Goal: Information Seeking & Learning: Check status

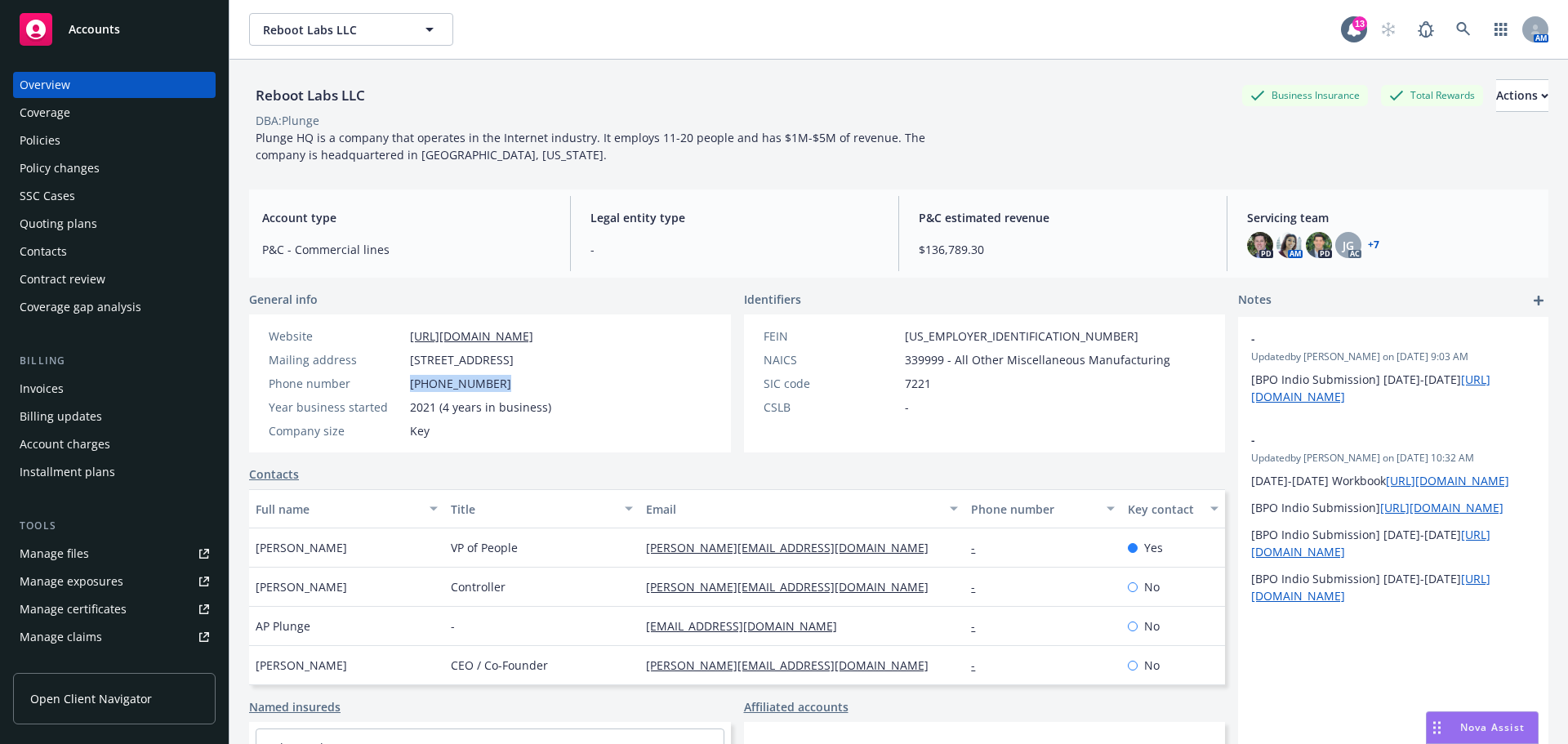
click at [68, 154] on div "Policies" at bounding box center [115, 141] width 190 height 26
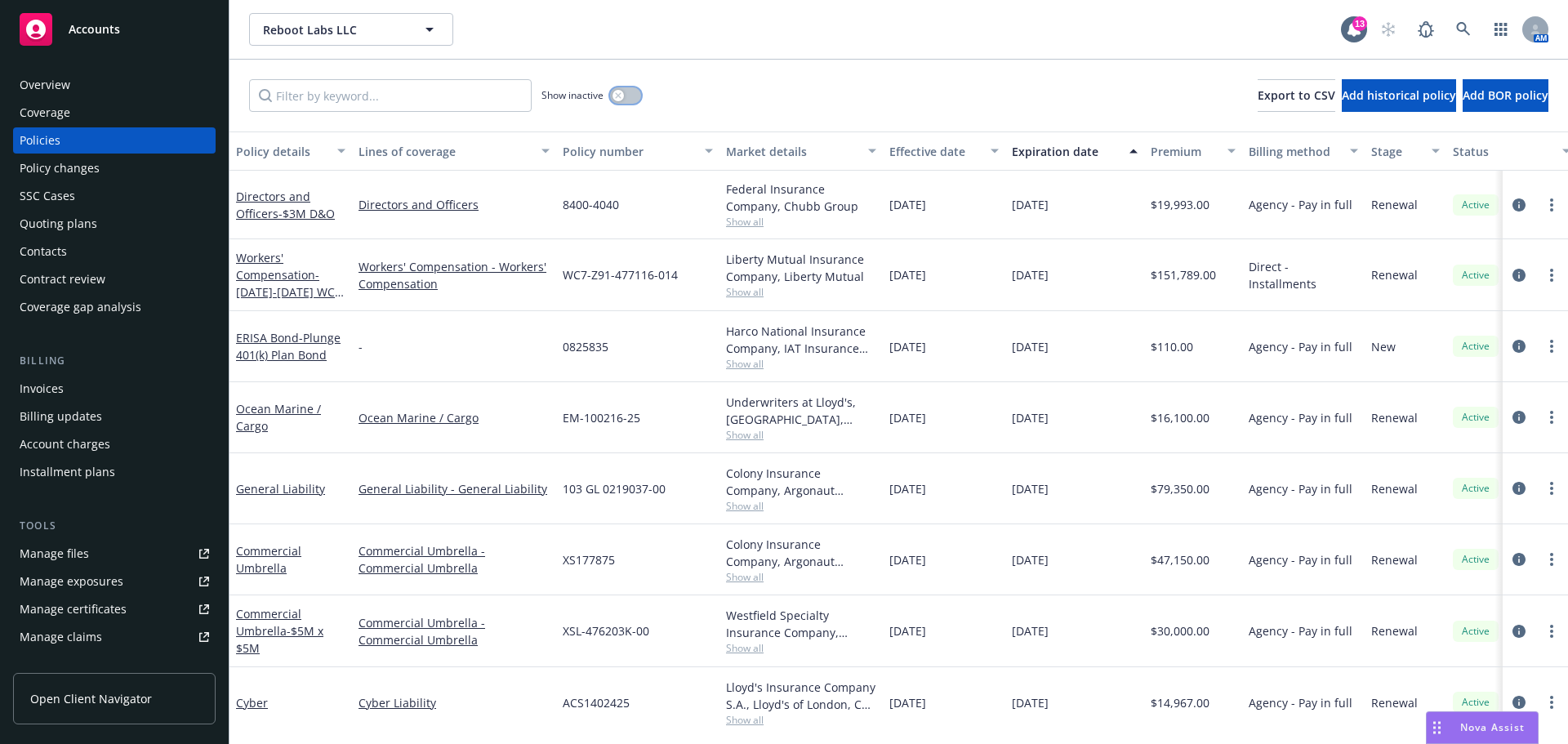
click at [635, 103] on button "button" at bounding box center [625, 96] width 31 height 16
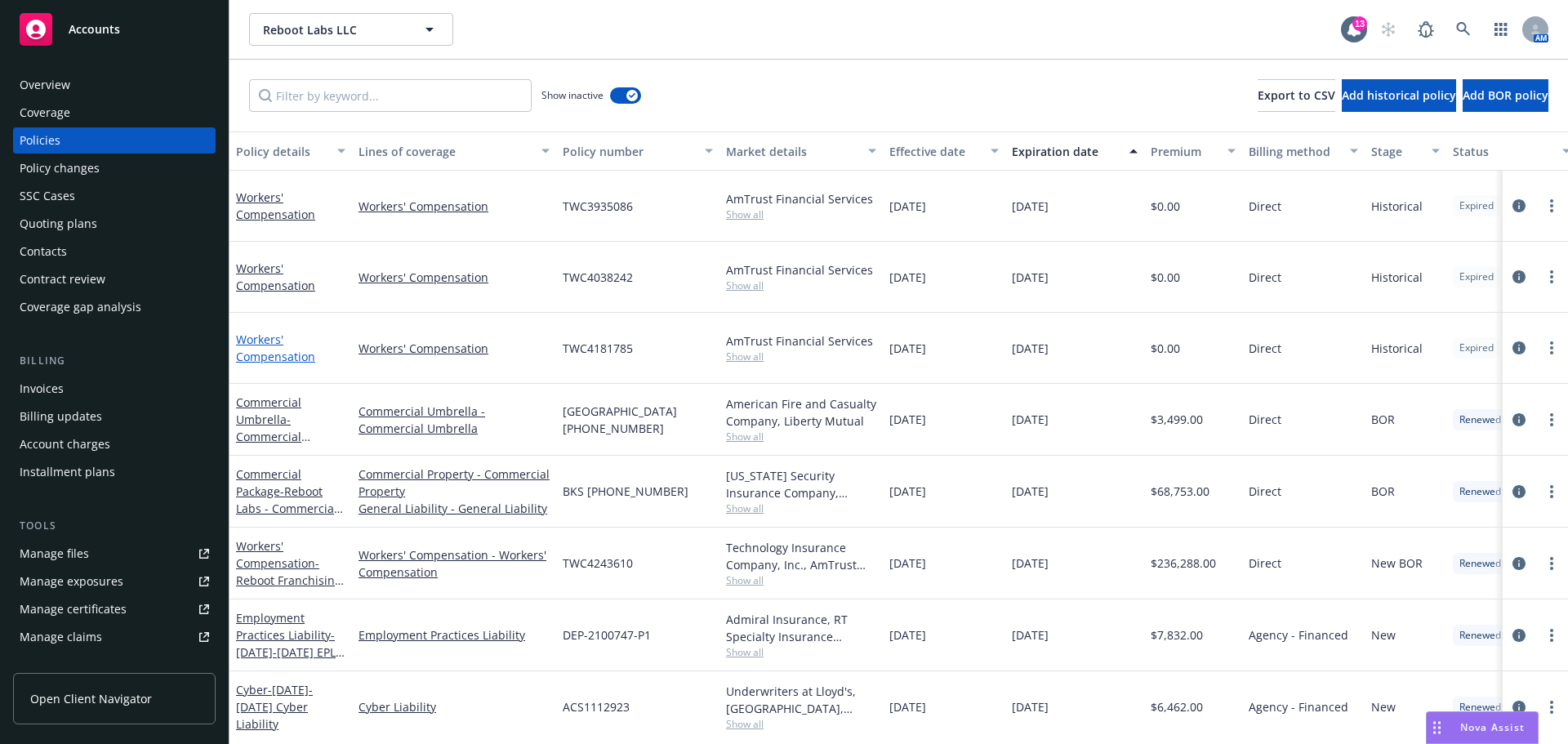
click at [261, 363] on link "Workers' Compensation" at bounding box center [275, 348] width 79 height 33
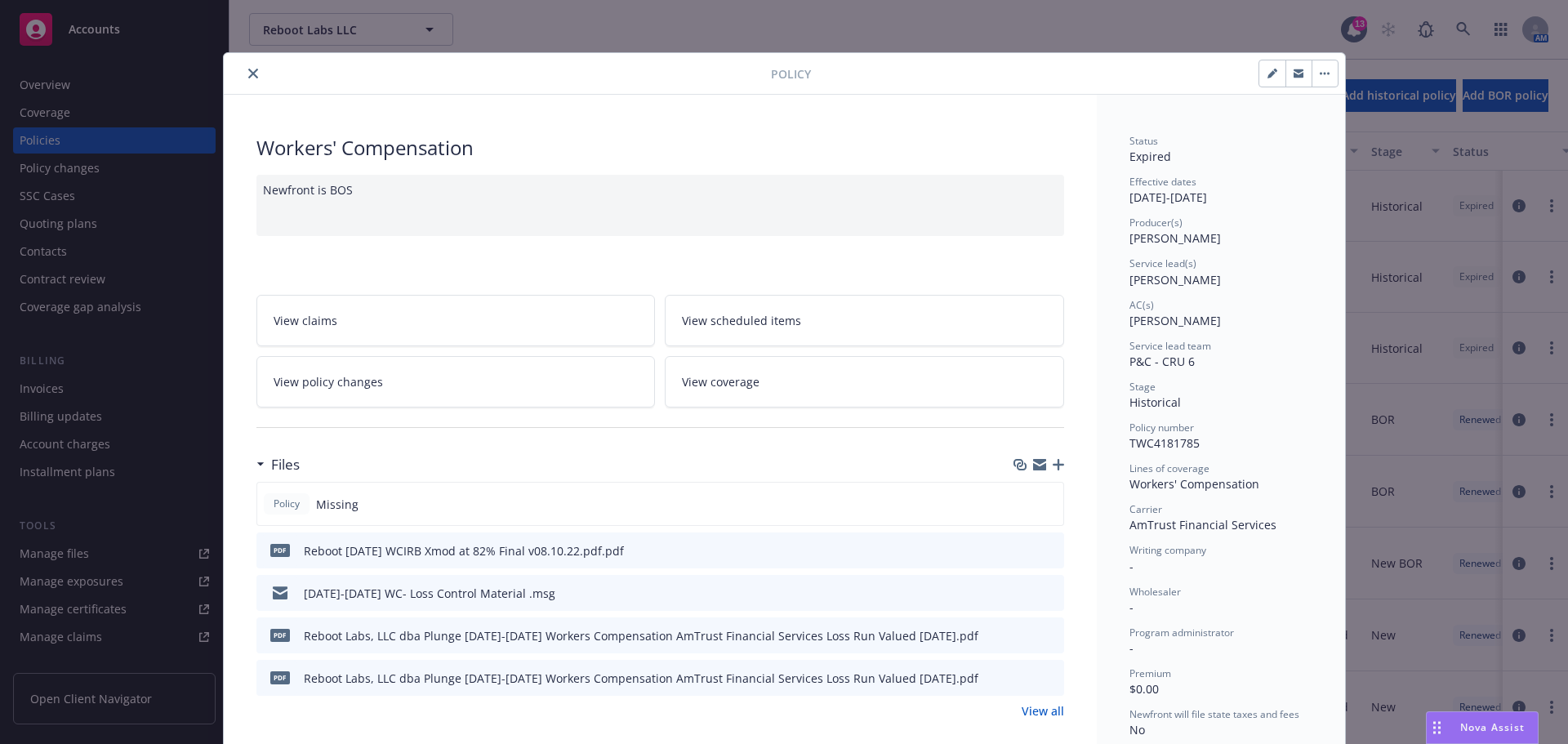
click at [830, 326] on link "View scheduled items" at bounding box center [865, 321] width 399 height 52
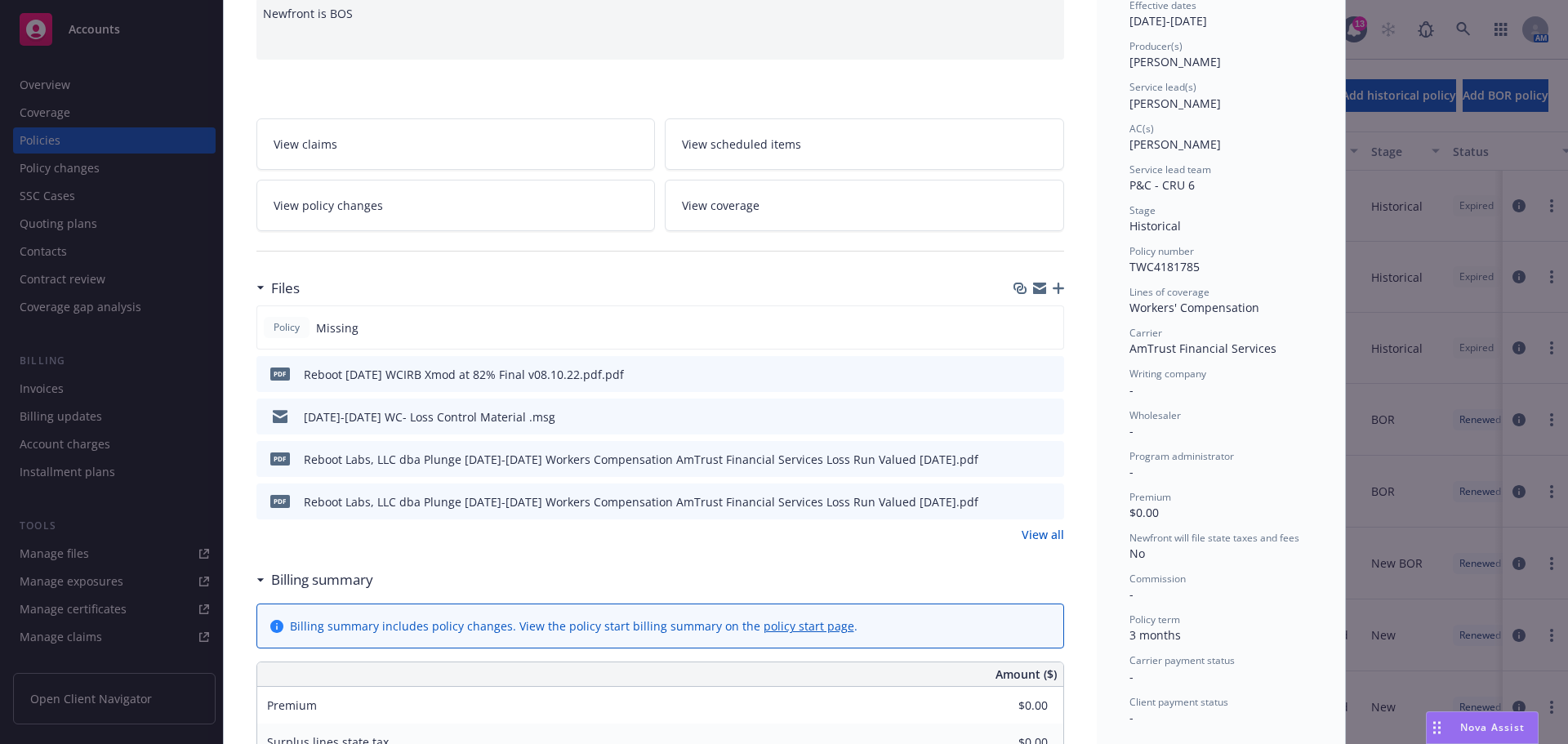
scroll to position [272, 0]
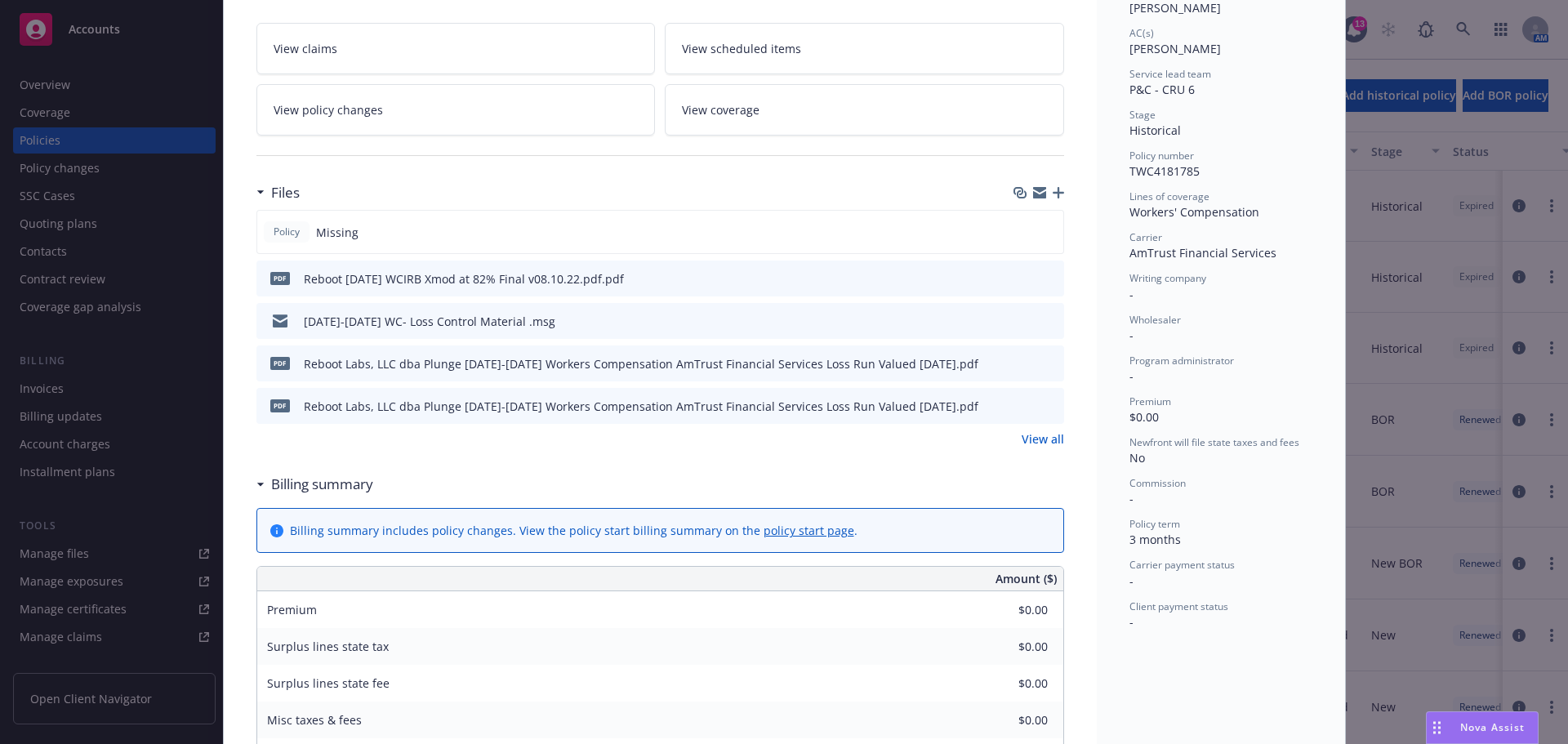
click at [1022, 447] on link "View all" at bounding box center [1043, 438] width 43 height 17
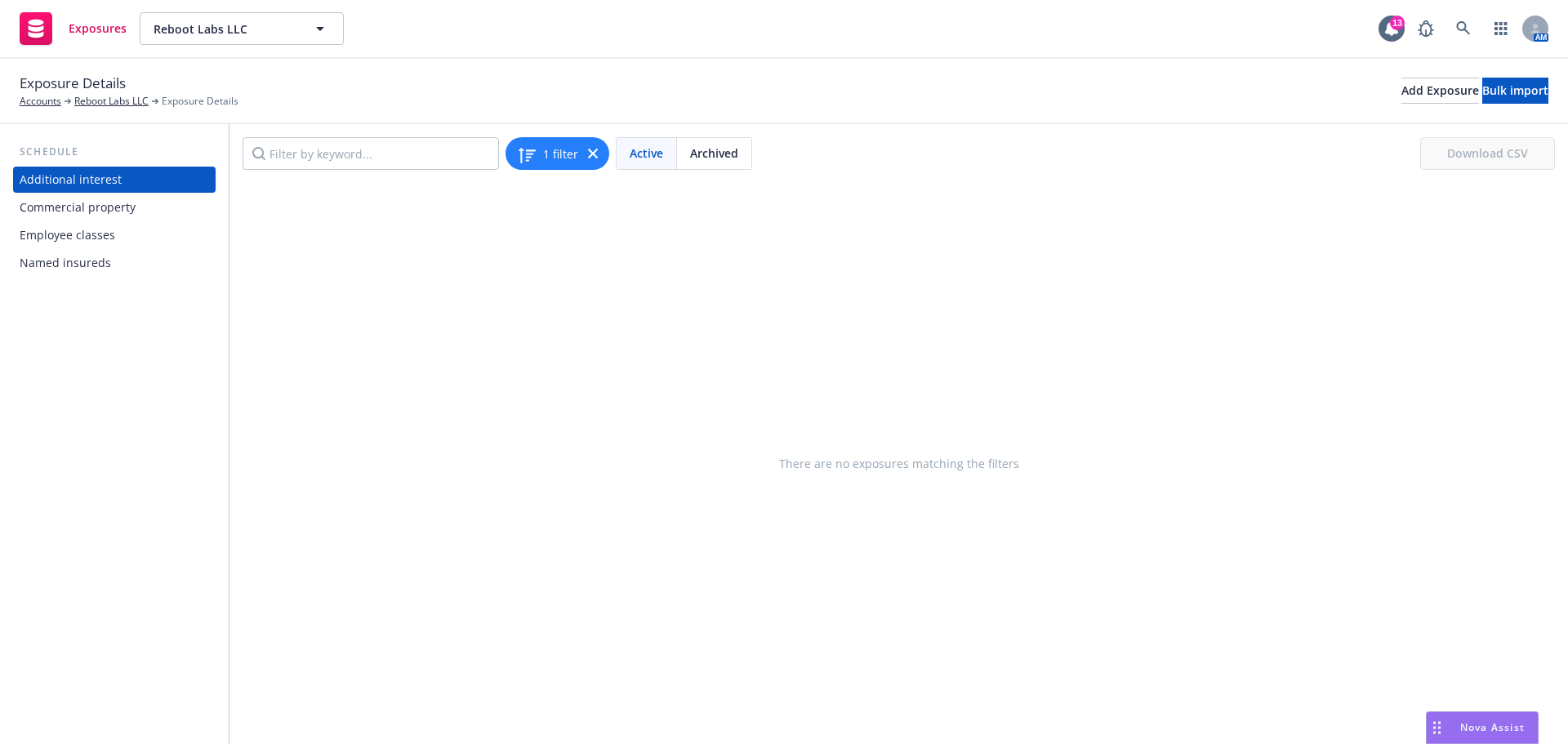
click at [115, 249] on div "Employee classes" at bounding box center [68, 235] width 96 height 26
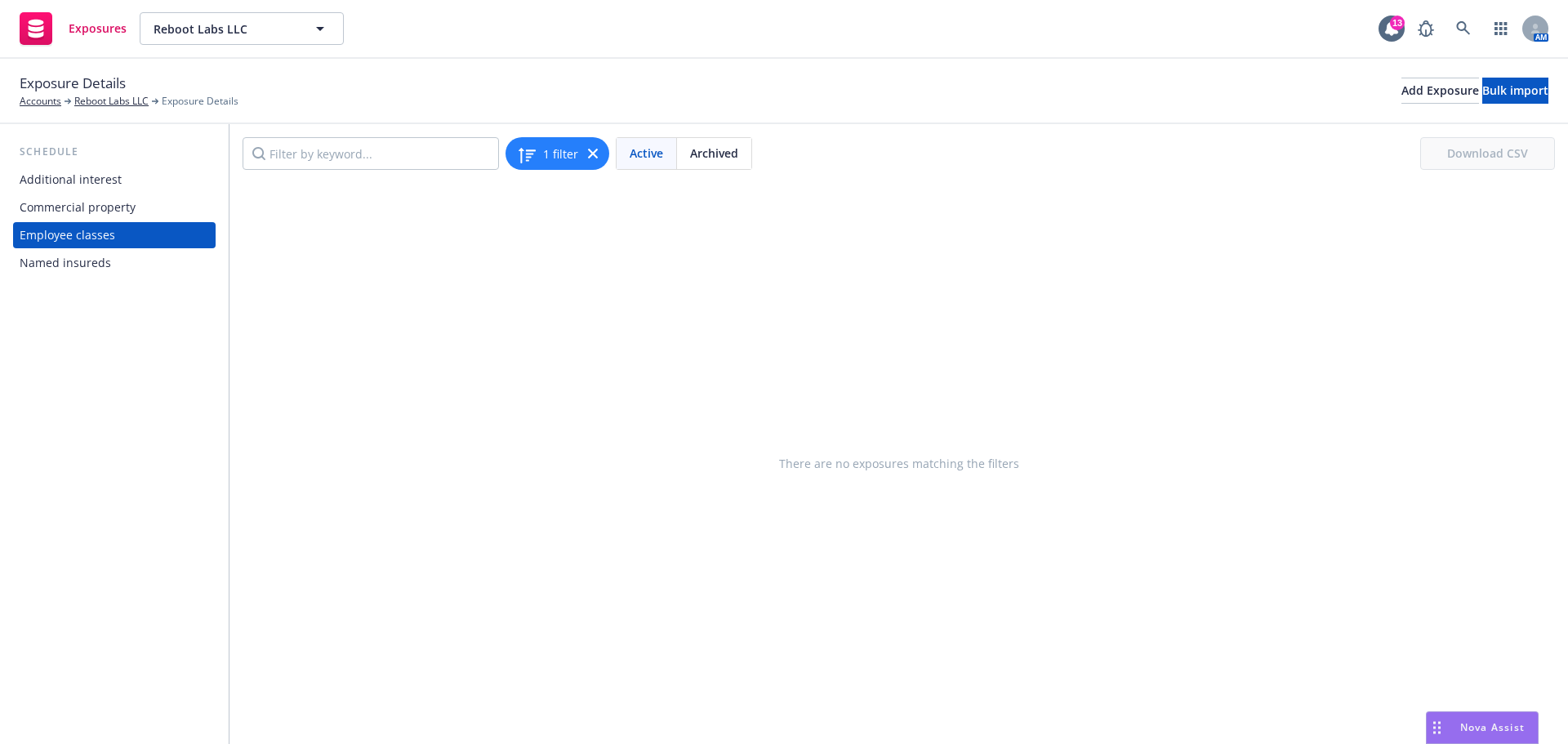
click at [148, 217] on div "Commercial property" at bounding box center [115, 208] width 190 height 26
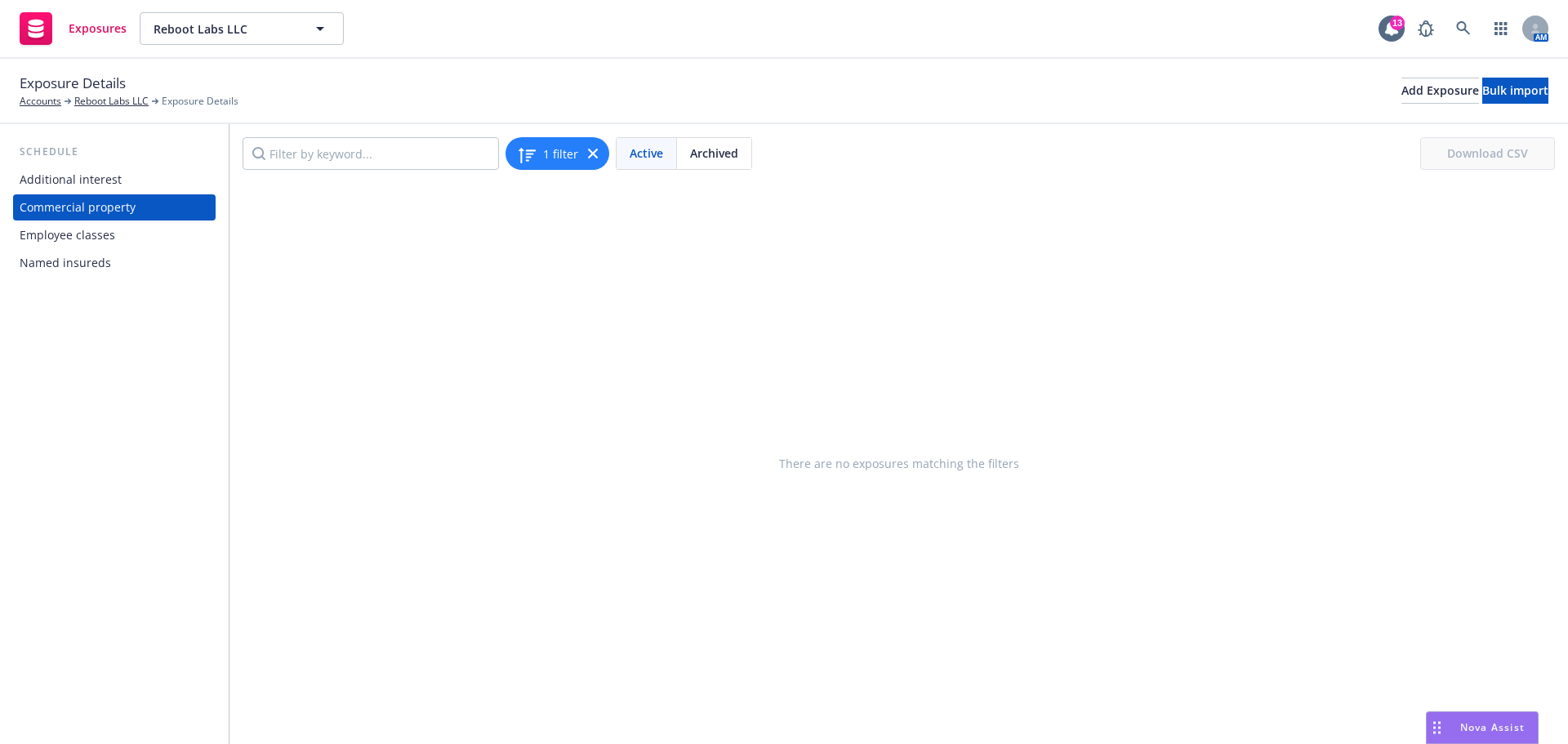
click at [146, 193] on div "Additional interest" at bounding box center [115, 180] width 190 height 26
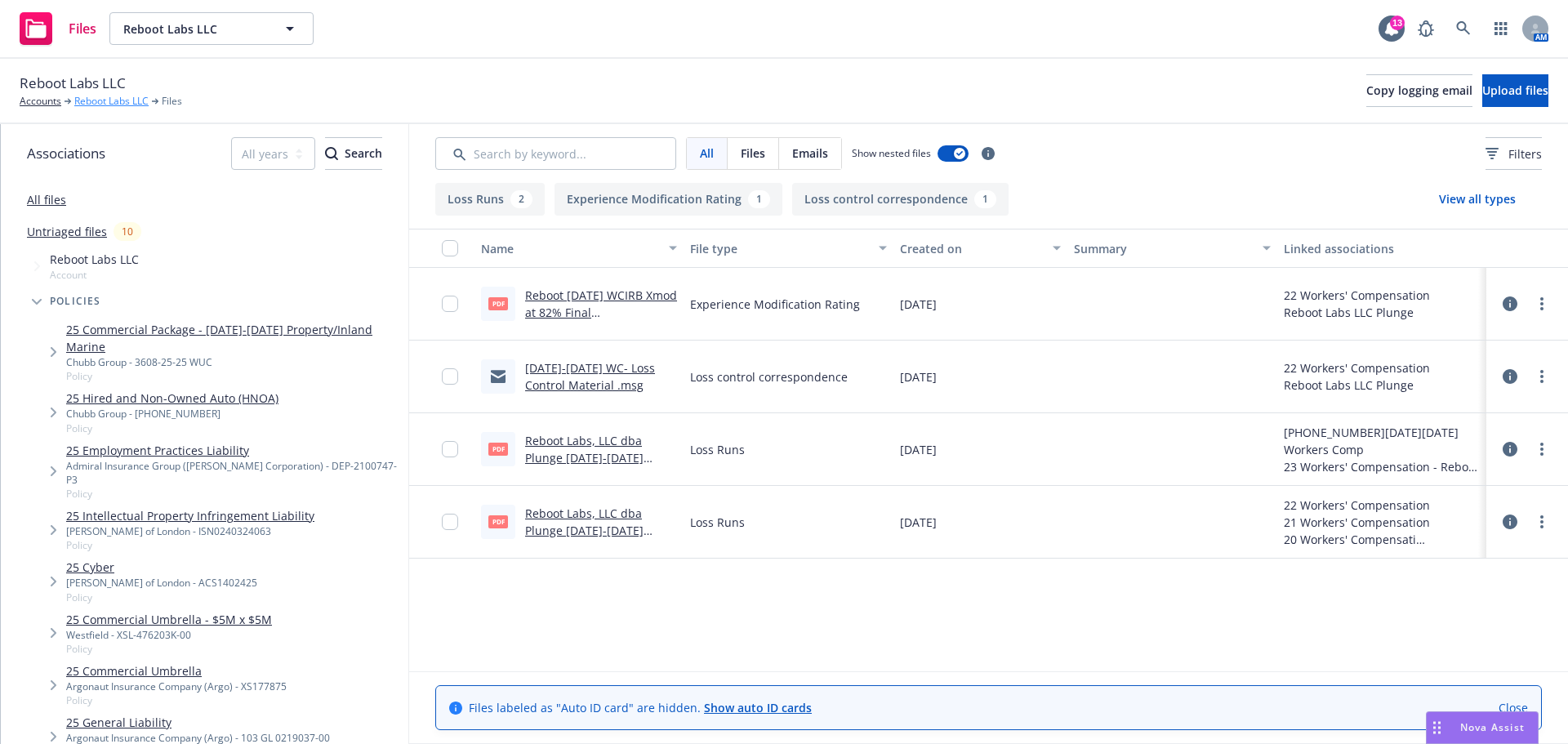
click at [92, 109] on link "Reboot Labs LLC" at bounding box center [111, 101] width 74 height 15
